Goal: Information Seeking & Learning: Check status

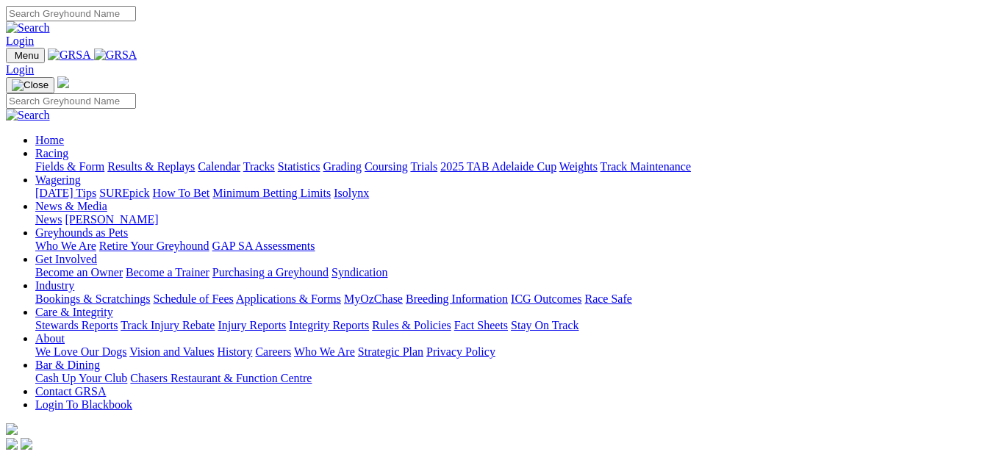
click at [195, 160] on link "Results & Replays" at bounding box center [150, 166] width 87 height 12
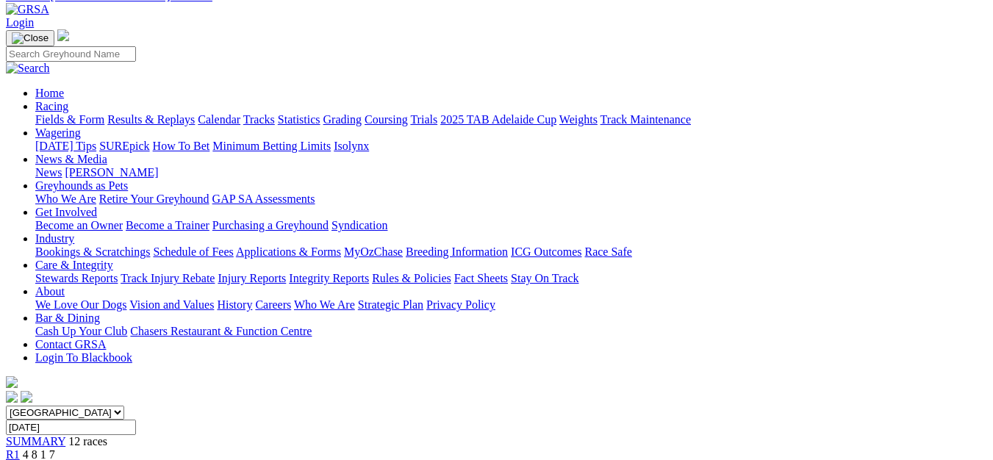
scroll to position [147, 0]
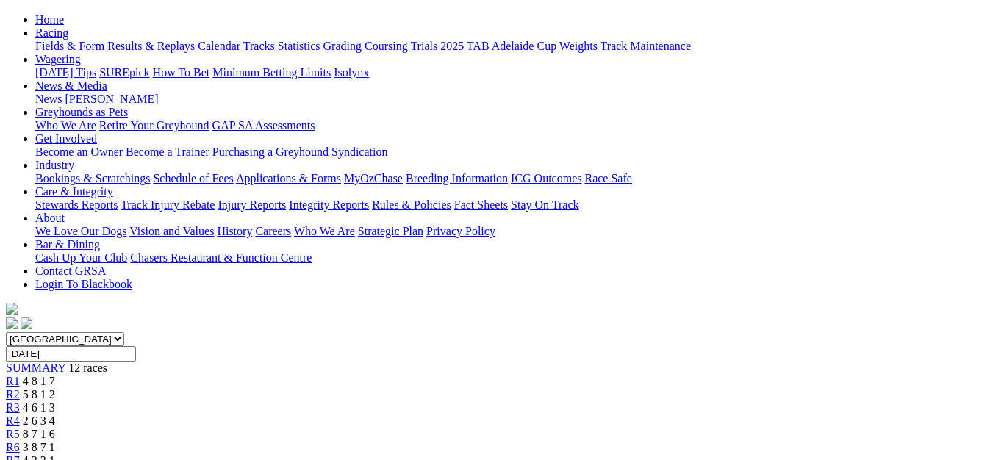
click at [509, 441] on div "R6 3 8 7 1" at bounding box center [496, 447] width 981 height 13
